Goal: Transaction & Acquisition: Purchase product/service

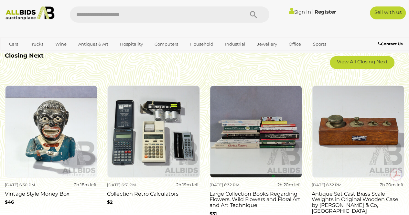
scroll to position [520, 0]
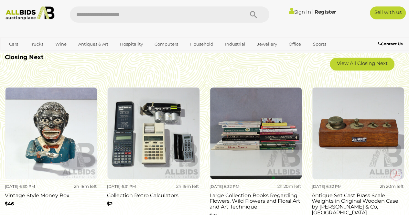
click at [124, 10] on input "text" at bounding box center [154, 14] width 168 height 16
type input "**********"
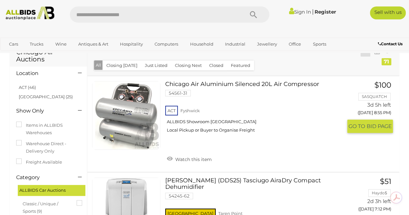
scroll to position [19, 0]
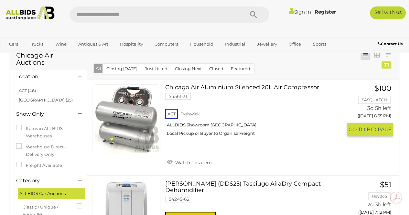
click at [256, 87] on link "Chicago Air Aluminium Silenced 20L Air Compressor 54561-31 ACT Fyshwick" at bounding box center [256, 112] width 172 height 57
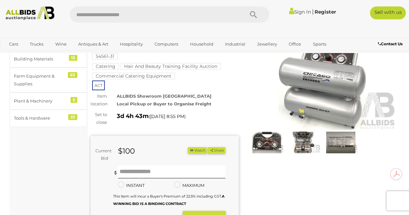
scroll to position [51, 0]
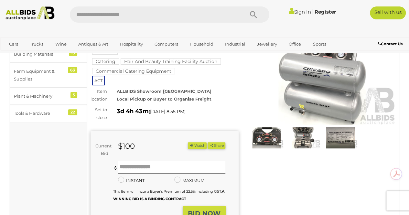
click at [176, 62] on mark "Hair And Beauty Training Facility Auction" at bounding box center [170, 61] width 100 height 6
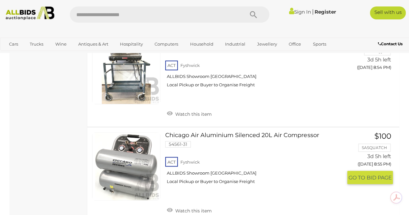
scroll to position [2916, 0]
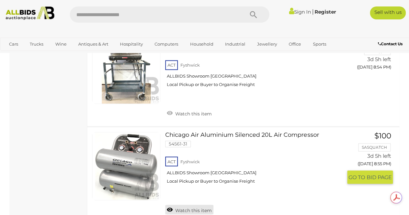
click at [176, 204] on link "Watch this item" at bounding box center [189, 209] width 48 height 10
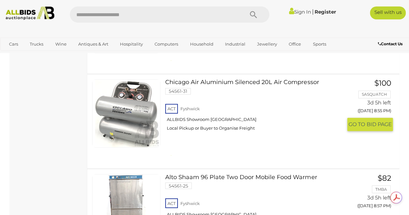
click at [169, 151] on icon at bounding box center [168, 155] width 8 height 8
click at [291, 13] on link "Sign In" at bounding box center [300, 12] width 22 height 6
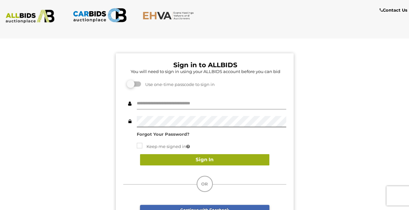
type input "***"
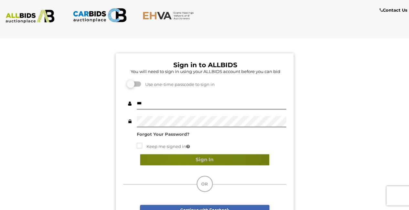
click at [179, 161] on button "Sign In" at bounding box center [204, 159] width 129 height 11
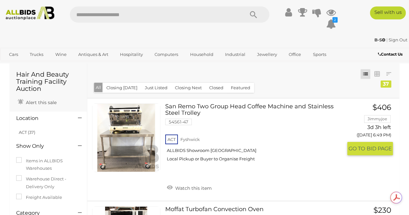
scroll to position [2986, 0]
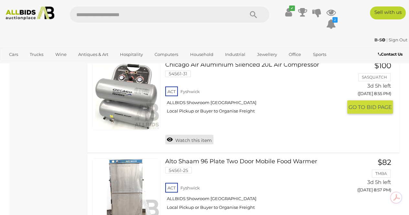
click at [180, 134] on link "Watch this item" at bounding box center [189, 139] width 48 height 10
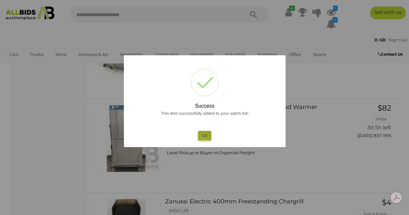
click at [203, 137] on button "Ok" at bounding box center [204, 135] width 13 height 9
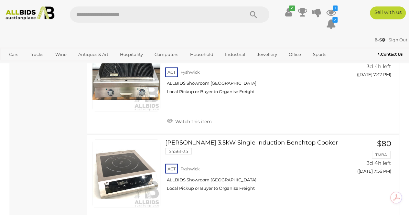
scroll to position [1595, 0]
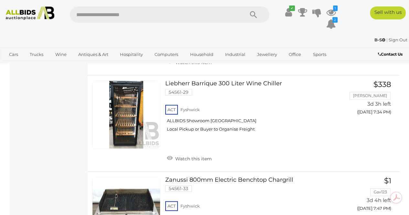
click at [29, 15] on img at bounding box center [30, 13] width 54 height 14
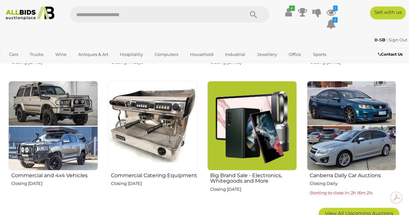
scroll to position [315, 0]
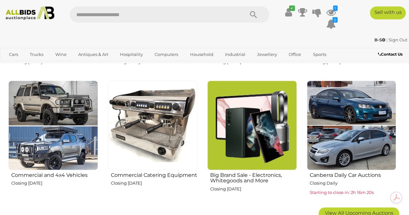
click at [152, 121] on img at bounding box center [152, 124] width 89 height 89
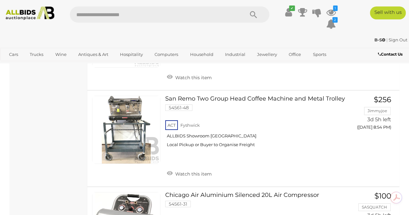
scroll to position [4803, 0]
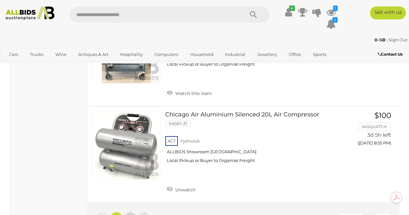
click at [132, 212] on link "2" at bounding box center [130, 218] width 13 height 13
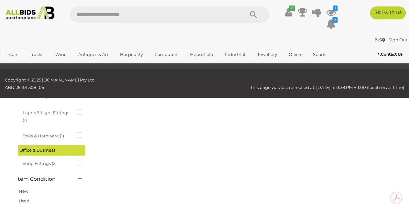
scroll to position [33, 0]
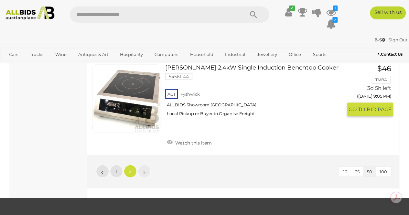
scroll to position [623, 0]
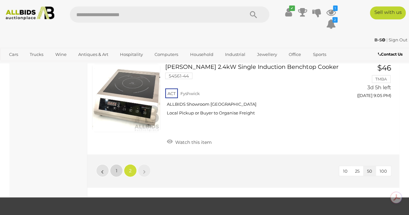
click at [118, 165] on link "1" at bounding box center [116, 170] width 13 height 13
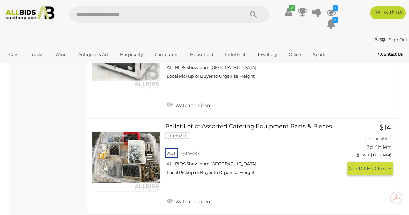
scroll to position [3518, 0]
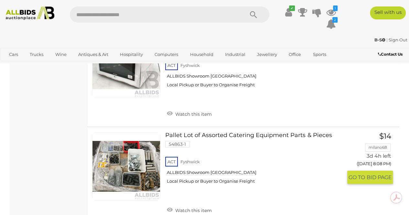
click at [118, 165] on link at bounding box center [126, 166] width 68 height 68
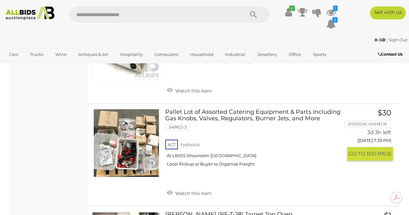
scroll to position [2162, 0]
click at [127, 153] on link at bounding box center [126, 143] width 68 height 68
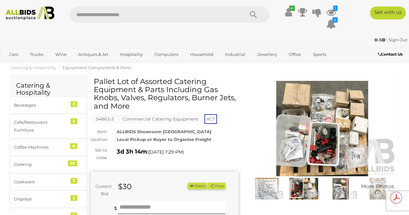
click at [293, 185] on img at bounding box center [303, 189] width 34 height 22
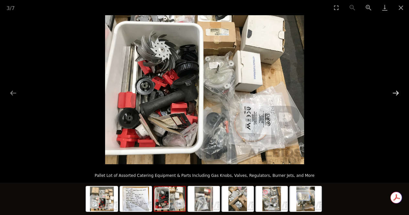
click at [398, 92] on button "Next slide" at bounding box center [395, 93] width 14 height 13
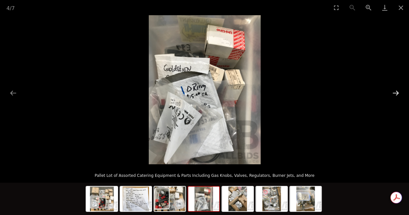
click at [398, 92] on button "Next slide" at bounding box center [395, 93] width 14 height 13
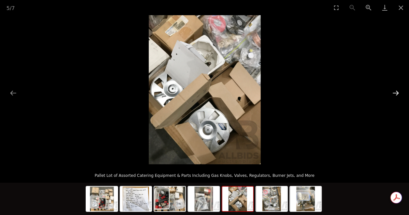
click at [398, 92] on button "Next slide" at bounding box center [395, 93] width 14 height 13
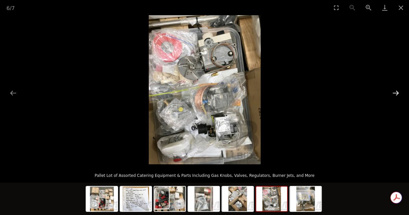
click at [398, 92] on button "Next slide" at bounding box center [395, 93] width 14 height 13
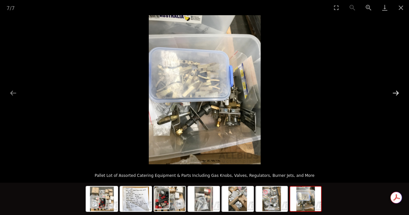
click at [398, 92] on button "Next slide" at bounding box center [395, 93] width 14 height 13
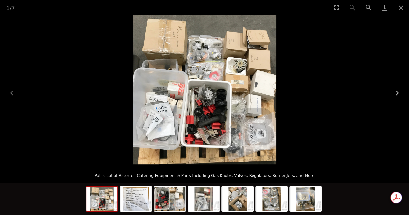
click at [398, 92] on button "Next slide" at bounding box center [395, 93] width 14 height 13
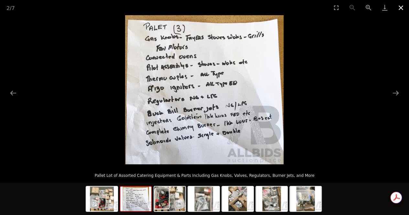
click at [398, 7] on button "Close gallery" at bounding box center [400, 7] width 16 height 15
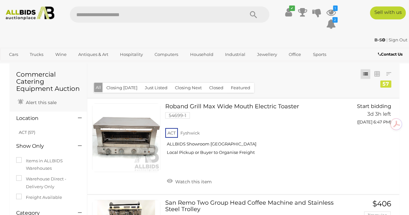
click at [31, 16] on img at bounding box center [30, 13] width 54 height 14
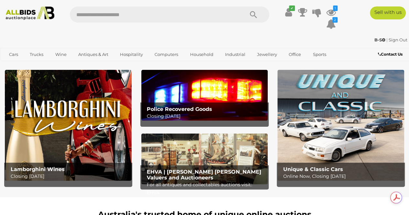
click at [233, 88] on img at bounding box center [204, 95] width 127 height 51
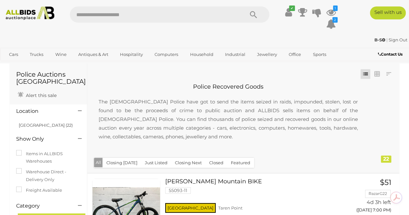
click at [26, 10] on img at bounding box center [30, 13] width 54 height 14
